Goal: Task Accomplishment & Management: Manage account settings

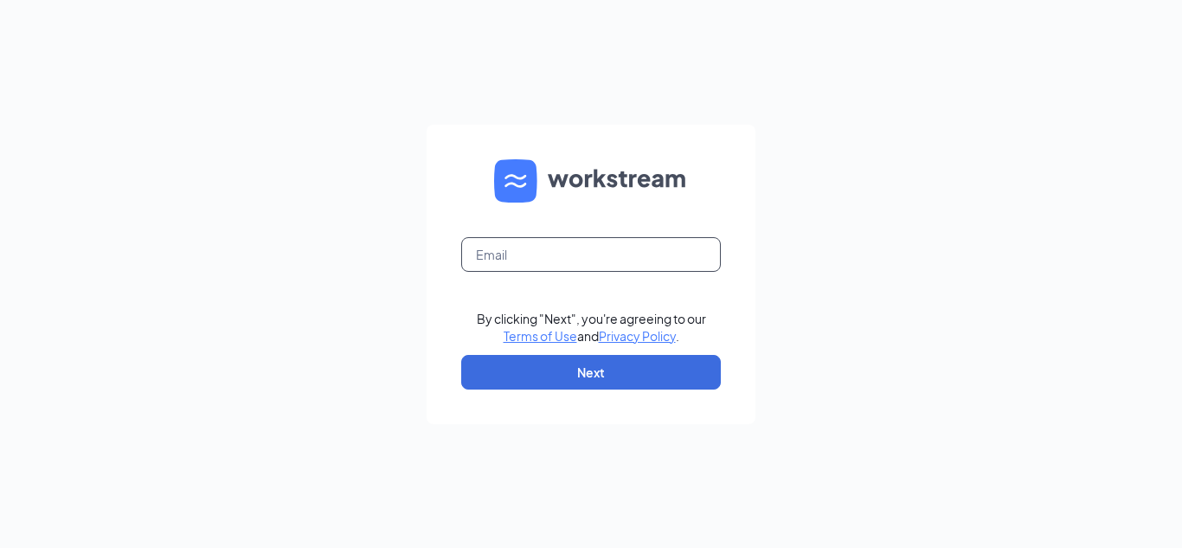
click at [525, 255] on input "text" at bounding box center [591, 254] width 260 height 35
click at [502, 106] on div "Email field is required By clicking "Next", you're agreeing to our Terms of Use…" at bounding box center [591, 274] width 1182 height 548
click at [506, 245] on input "text" at bounding box center [591, 254] width 260 height 35
type input "1508@mwburger.com"
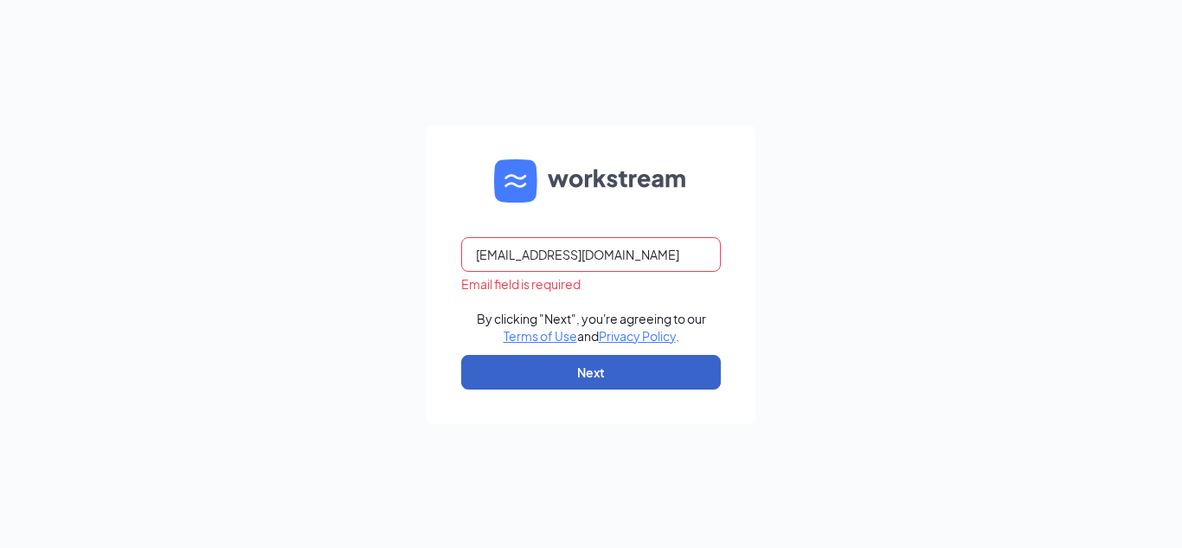
click at [607, 376] on button "Next" at bounding box center [591, 372] width 260 height 35
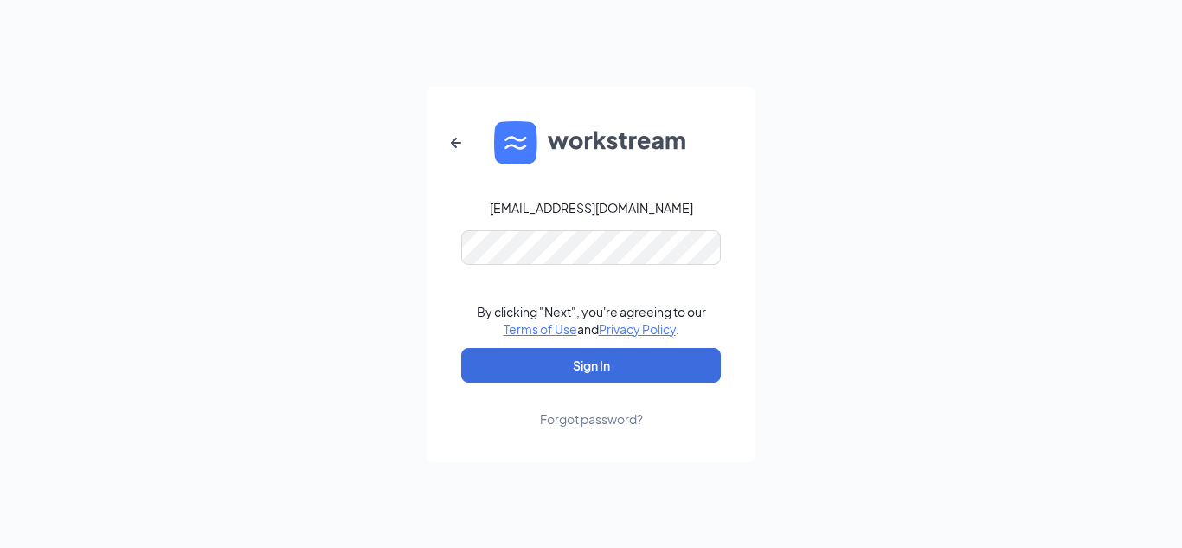
click at [413, 376] on div "1508@mwburger.com By clicking "Next", you're agreeing to our Terms of Use and P…" at bounding box center [591, 274] width 1182 height 548
click at [606, 417] on div "Forgot password?" at bounding box center [591, 418] width 103 height 17
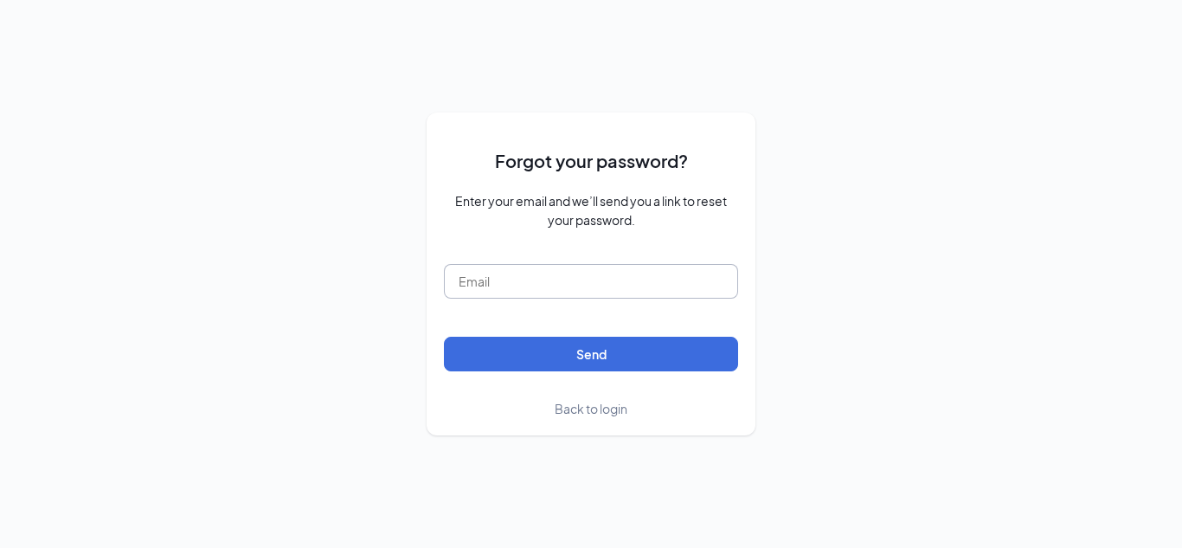
click at [560, 290] on input "text" at bounding box center [591, 281] width 294 height 35
type input "1508@mwburger.com"
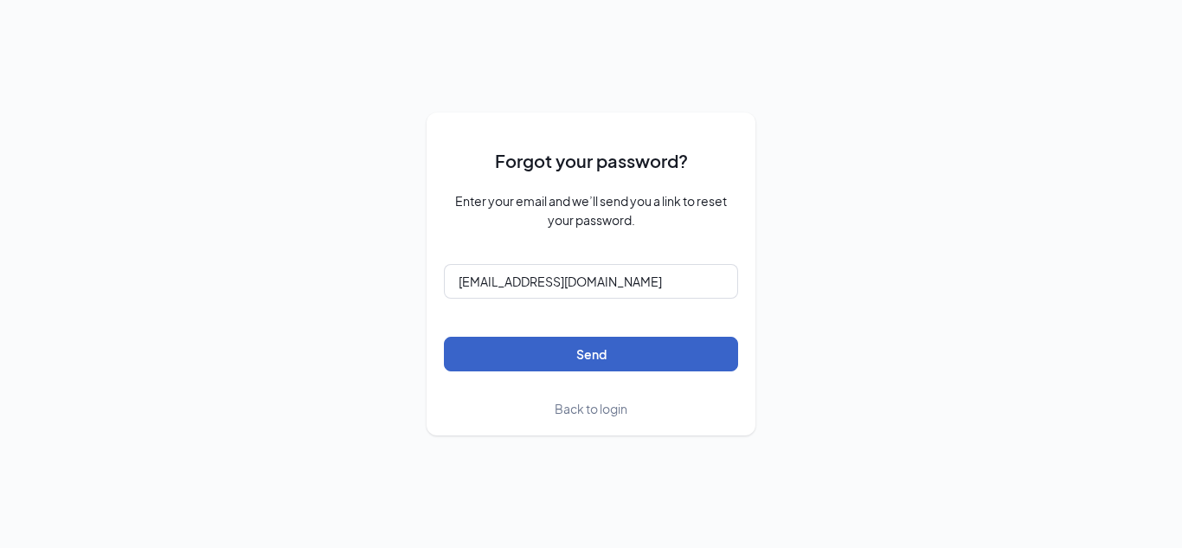
click at [587, 341] on button "Send" at bounding box center [591, 354] width 294 height 35
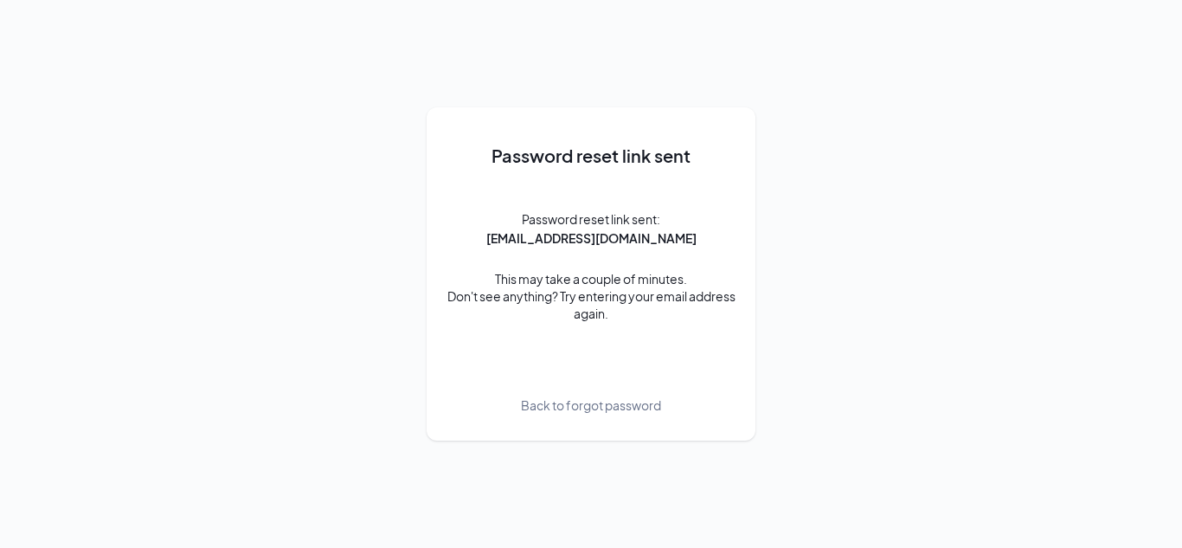
click at [581, 408] on span "Back to forgot password" at bounding box center [591, 404] width 140 height 19
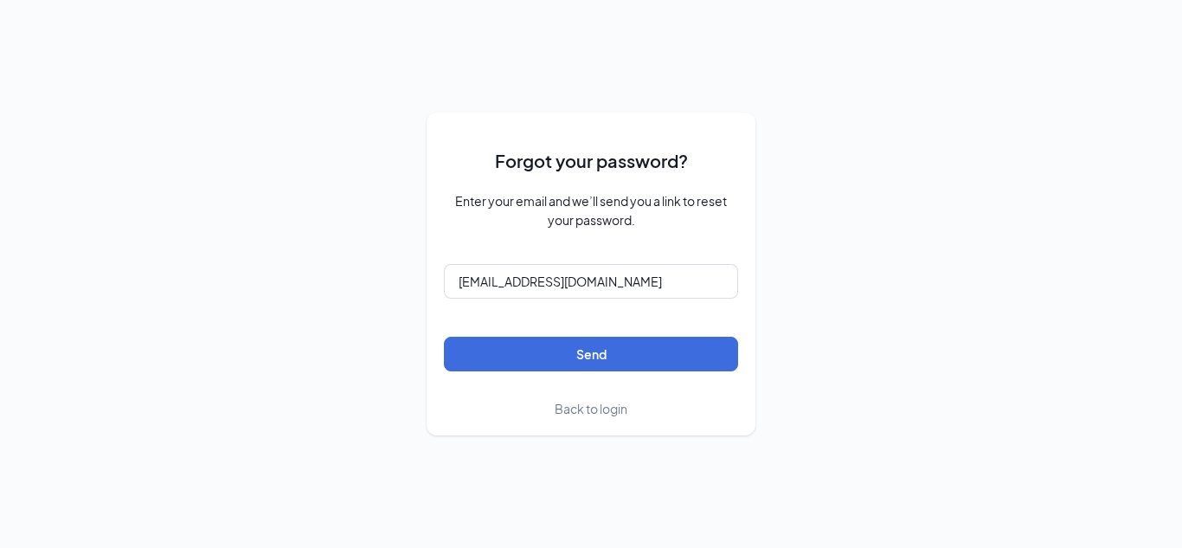
click at [619, 406] on span "Back to login" at bounding box center [591, 409] width 73 height 16
